Goal: Task Accomplishment & Management: Manage account settings

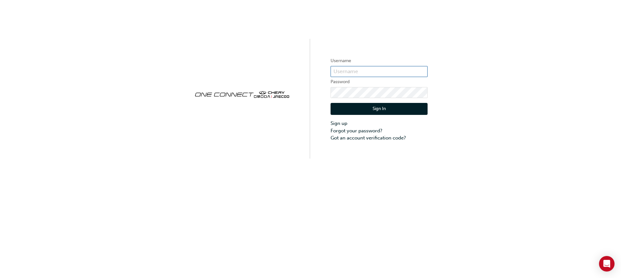
click at [345, 70] on input "text" at bounding box center [378, 71] width 97 height 11
type input "[PERSON_NAME][EMAIL_ADDRESS][DOMAIN_NAME]"
click at [342, 129] on link "Forgot your password?" at bounding box center [378, 130] width 97 height 7
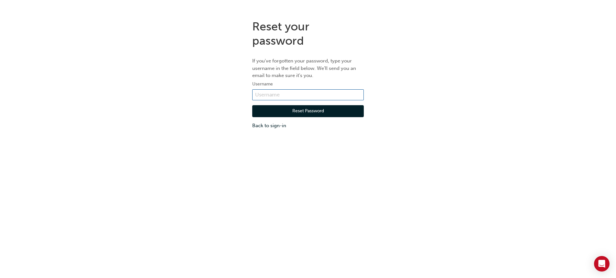
click at [276, 93] on input "text" at bounding box center [308, 94] width 112 height 11
type input "[PERSON_NAME][EMAIL_ADDRESS][DOMAIN_NAME]"
click at [282, 112] on button "Reset Password" at bounding box center [308, 111] width 112 height 12
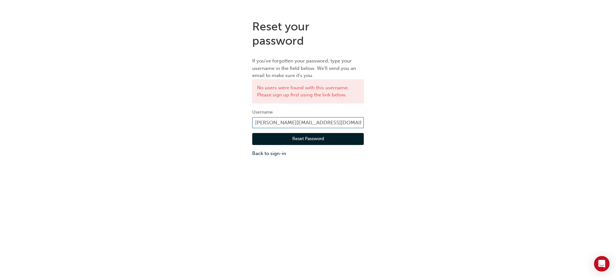
click at [304, 126] on input "[PERSON_NAME][EMAIL_ADDRESS][DOMAIN_NAME]" at bounding box center [308, 122] width 112 height 11
drag, startPoint x: 306, startPoint y: 123, endPoint x: 266, endPoint y: 123, distance: 39.8
click at [266, 123] on input "[PERSON_NAME][EMAIL_ADDRESS][DOMAIN_NAME]" at bounding box center [308, 122] width 112 height 11
type input "kellyvan@waggroup.com.au"
click at [293, 143] on button "Reset Password" at bounding box center [308, 139] width 112 height 12
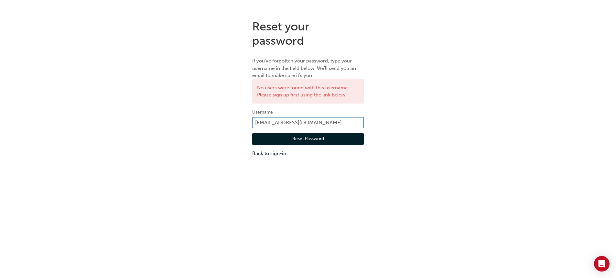
drag, startPoint x: 275, startPoint y: 123, endPoint x: 234, endPoint y: 123, distance: 41.1
click at [234, 123] on div "Reset your password If you've forgotten your password, type your username in th…" at bounding box center [308, 88] width 616 height 147
type input "marketing@waggroup.com.au"
click at [293, 137] on button "Reset Password" at bounding box center [308, 139] width 112 height 12
